Goal: Transaction & Acquisition: Purchase product/service

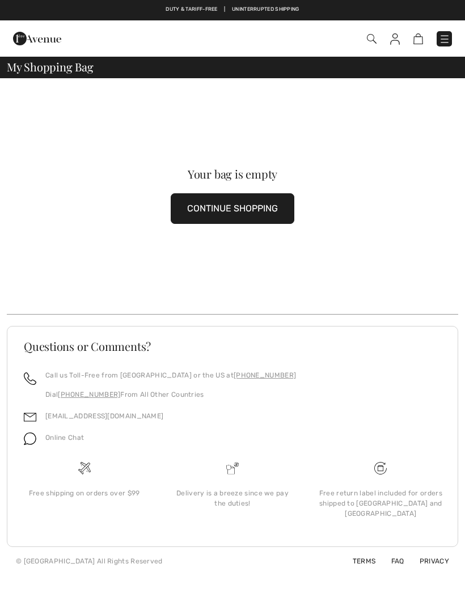
click at [281, 207] on button "CONTINUE SHOPPING" at bounding box center [233, 208] width 124 height 31
click at [259, 210] on button "CONTINUE SHOPPING" at bounding box center [233, 208] width 124 height 31
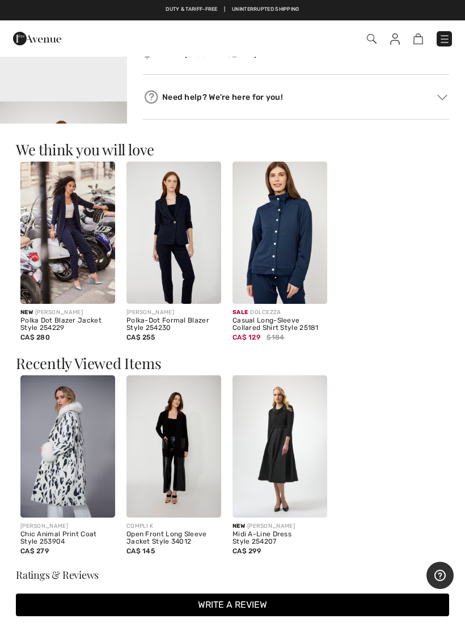
scroll to position [527, 0]
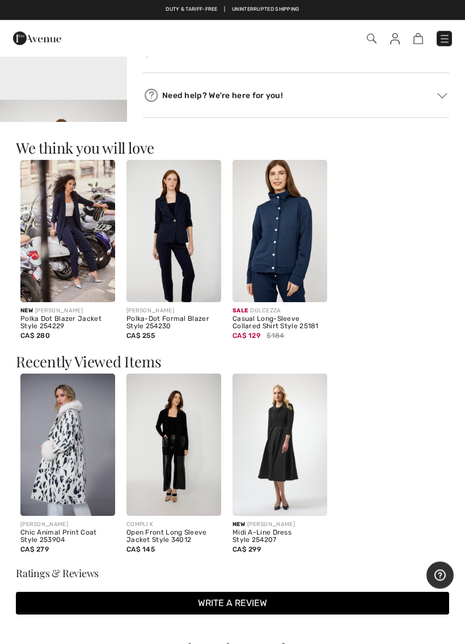
click at [93, 456] on img at bounding box center [67, 445] width 95 height 142
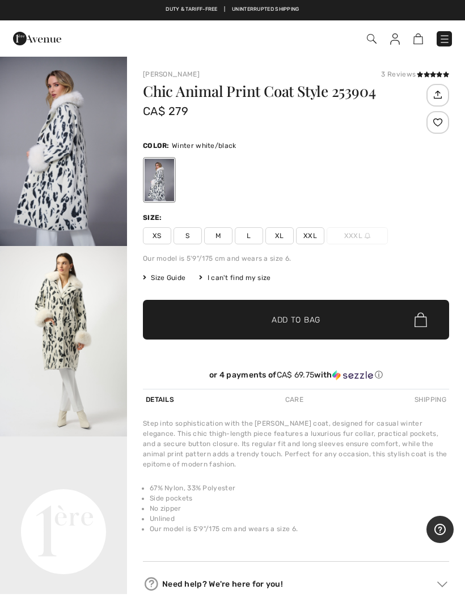
click at [281, 237] on span "XL" at bounding box center [279, 235] width 28 height 17
click at [298, 325] on span "Add to Bag" at bounding box center [295, 320] width 49 height 12
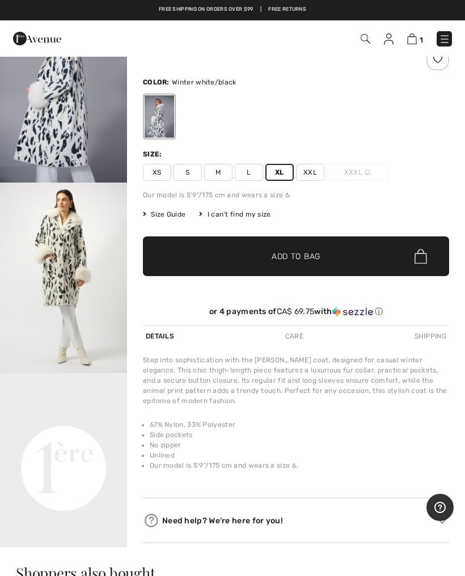
scroll to position [63, 0]
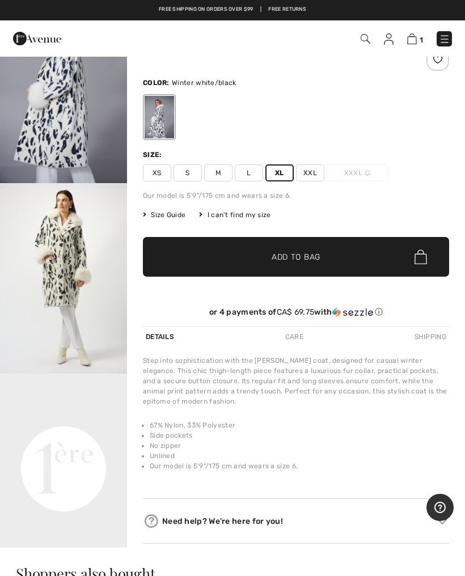
click at [97, 275] on img "2 / 7" at bounding box center [63, 278] width 127 height 190
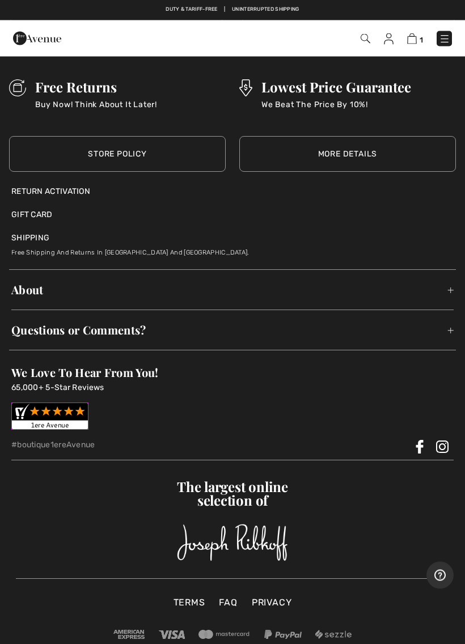
scroll to position [2386, 0]
